Goal: Task Accomplishment & Management: Manage account settings

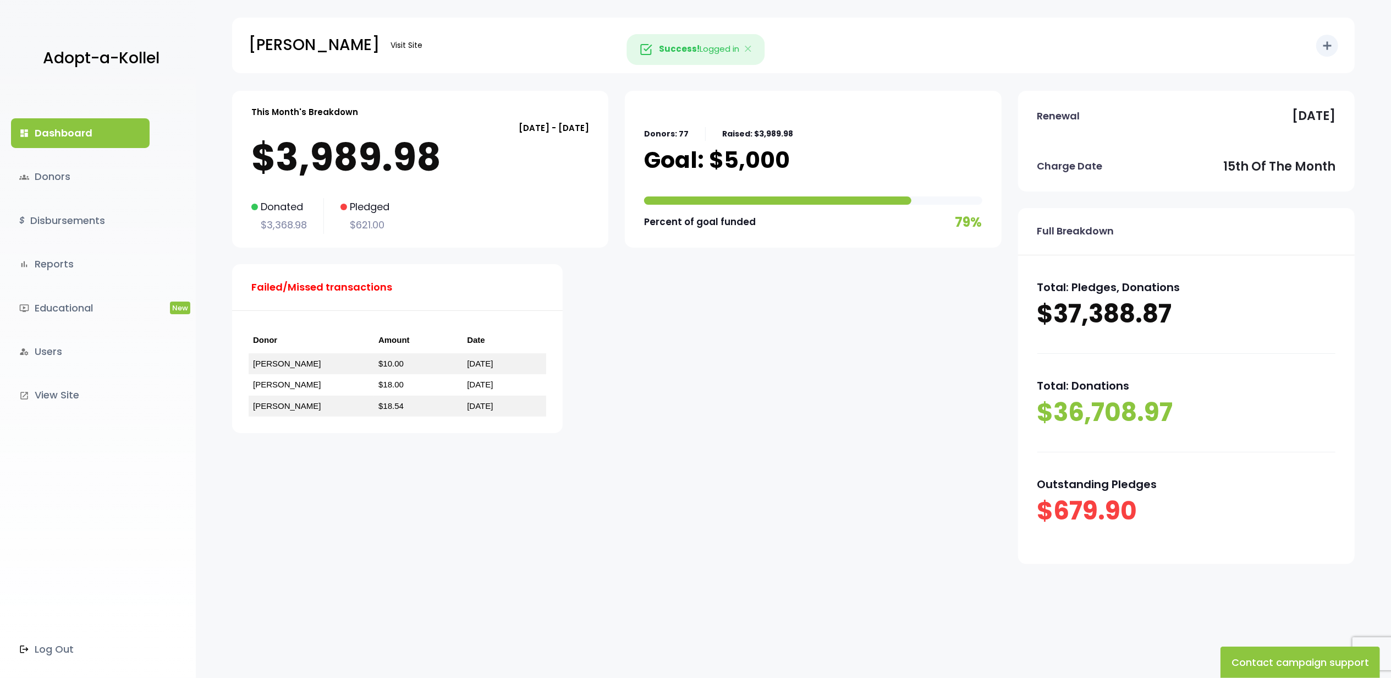
click at [51, 192] on div "dashboard Dashboard groups Donors $ Disbursements bar_chart Reports ondemand_vi…" at bounding box center [98, 384] width 196 height 587
click at [75, 220] on link "$ Disbursements" at bounding box center [80, 221] width 139 height 30
